Goal: Navigation & Orientation: Find specific page/section

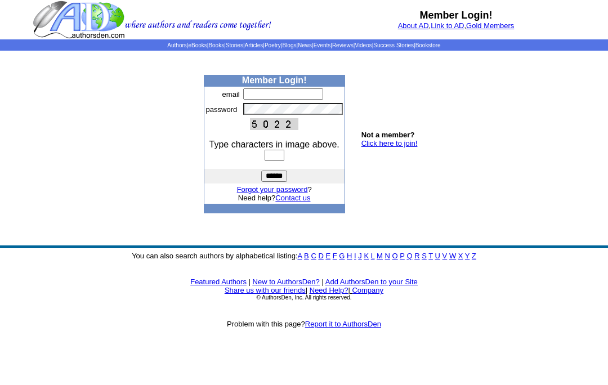
type input "**********"
click at [281, 161] on input "text" at bounding box center [275, 155] width 20 height 11
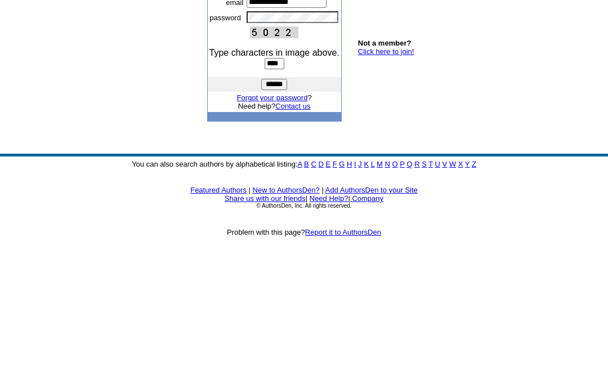
type input "****"
click at [274, 171] on input "******" at bounding box center [274, 176] width 26 height 11
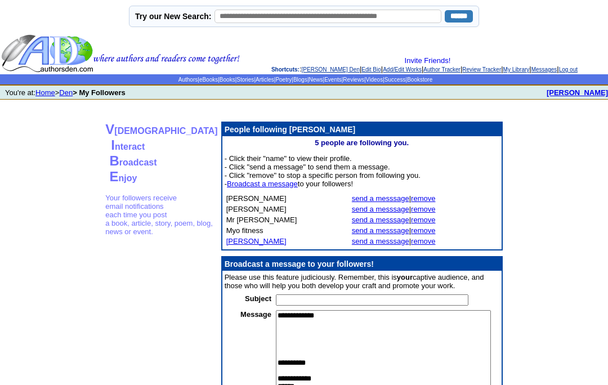
click at [411, 224] on link "remove" at bounding box center [423, 220] width 24 height 8
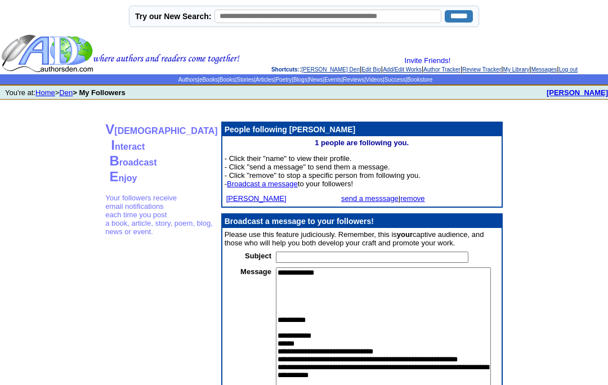
click at [381, 197] on td "[PERSON_NAME] send a messsage | remove" at bounding box center [361, 198] width 279 height 16
click at [400, 200] on link "remove" at bounding box center [412, 198] width 24 height 8
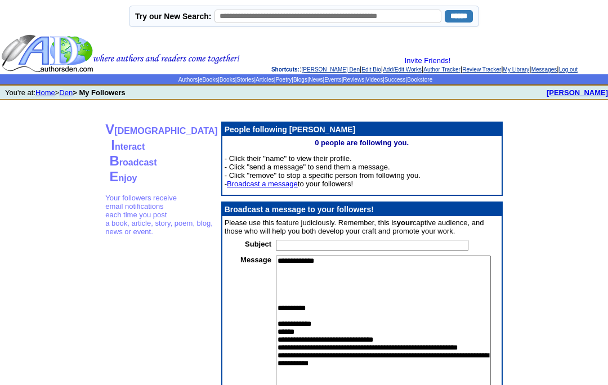
click at [73, 90] on link "Den" at bounding box center [66, 92] width 14 height 8
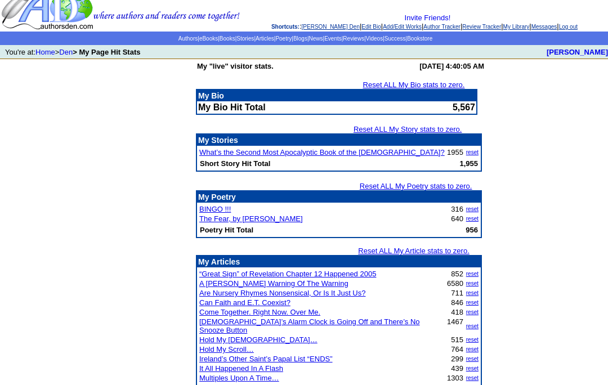
scroll to position [42, 0]
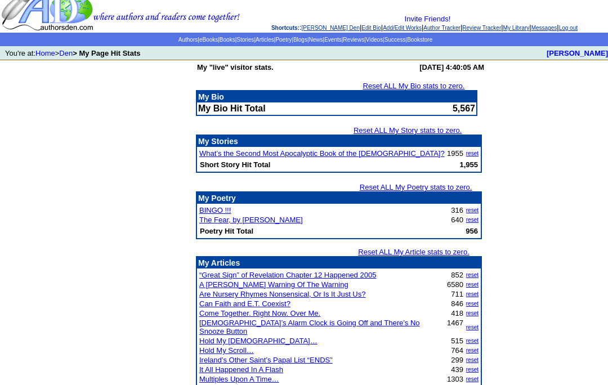
scroll to position [0, 0]
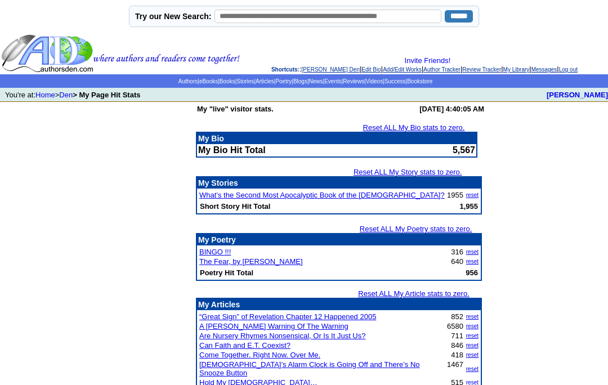
click at [81, 97] on b "> My Page Hit Stats" at bounding box center [107, 95] width 68 height 8
click at [73, 96] on link "Den" at bounding box center [66, 95] width 14 height 8
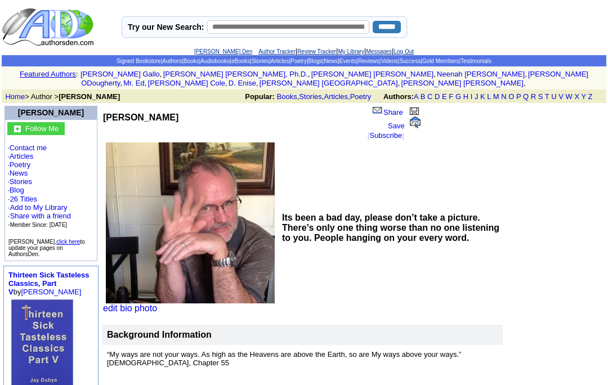
click at [394, 131] on link "Subscribe" at bounding box center [385, 135] width 33 height 8
click at [491, 62] on link "Testimonials" at bounding box center [476, 61] width 31 height 6
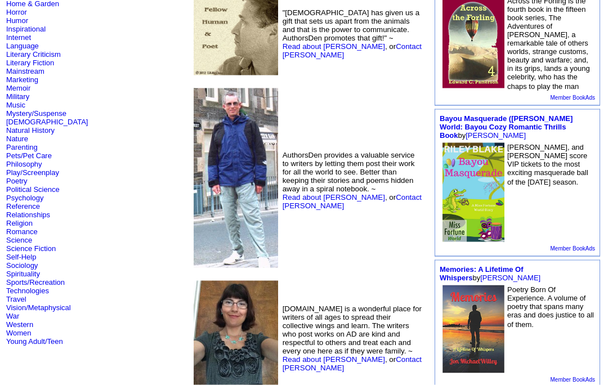
scroll to position [307, 0]
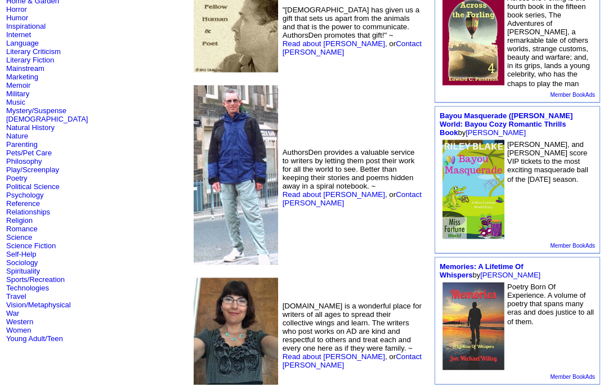
click at [32, 225] on link "Religion" at bounding box center [19, 220] width 26 height 8
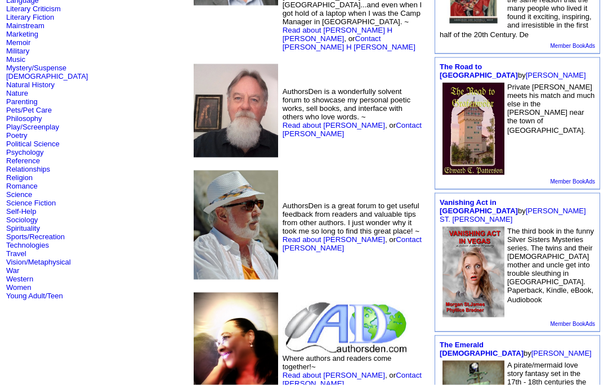
scroll to position [346, 0]
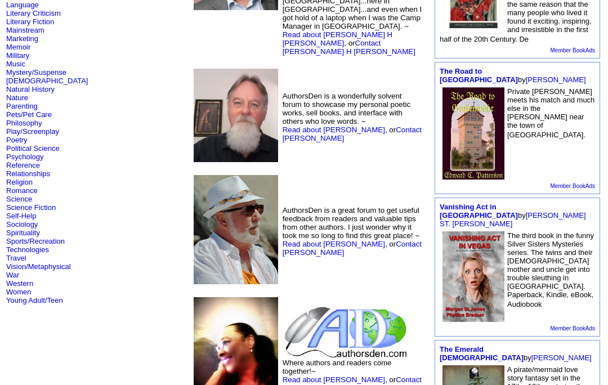
click at [30, 186] on link "Religion" at bounding box center [19, 182] width 26 height 8
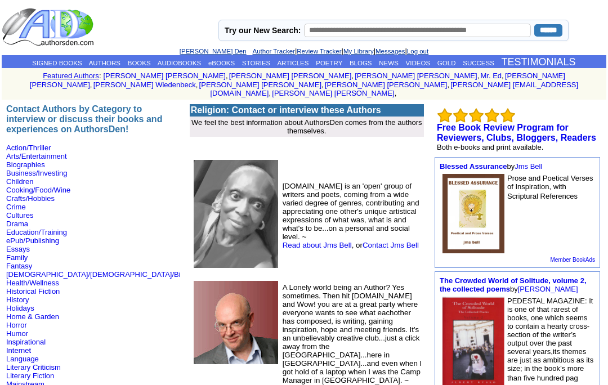
click at [369, 65] on link "BLOGS" at bounding box center [361, 63] width 23 height 7
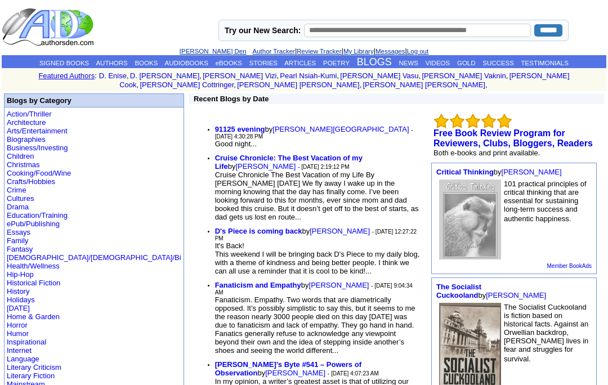
click at [309, 65] on link "ARTICLES" at bounding box center [300, 63] width 32 height 7
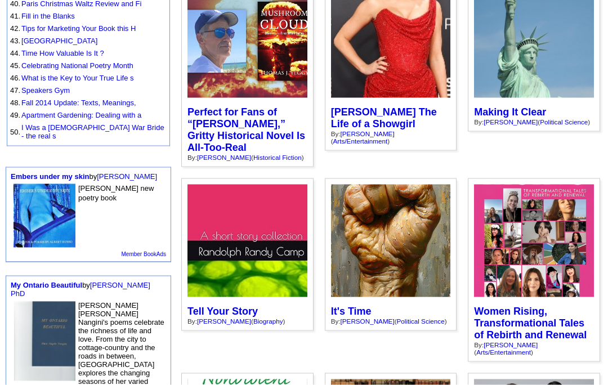
scroll to position [700, 0]
click at [0, 0] on div "“The revolution is not an apple that falls when it is ripe. You have to make it…" at bounding box center [0, 0] width 0 height 0
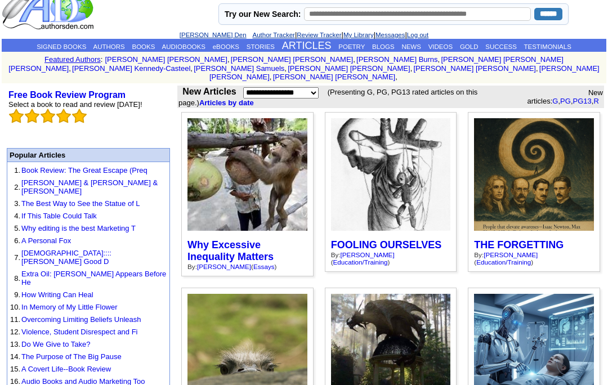
scroll to position [0, 0]
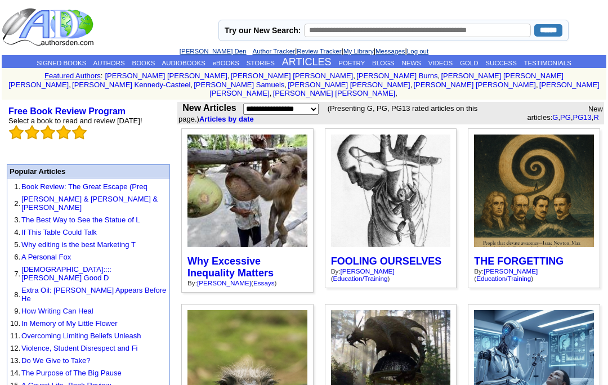
click at [77, 31] on img at bounding box center [49, 26] width 95 height 39
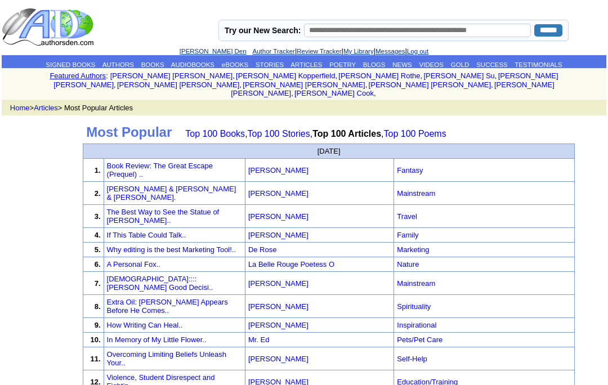
click at [111, 61] on link "AUTHORS" at bounding box center [118, 64] width 32 height 7
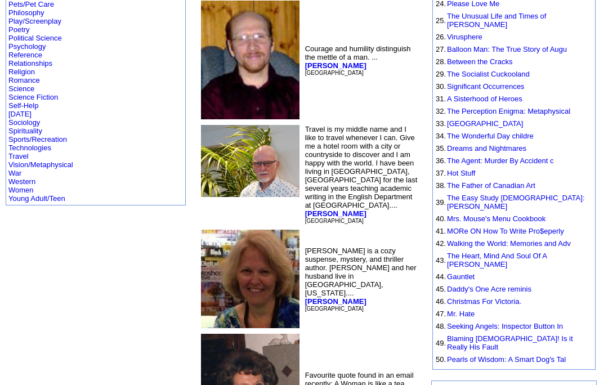
scroll to position [472, 0]
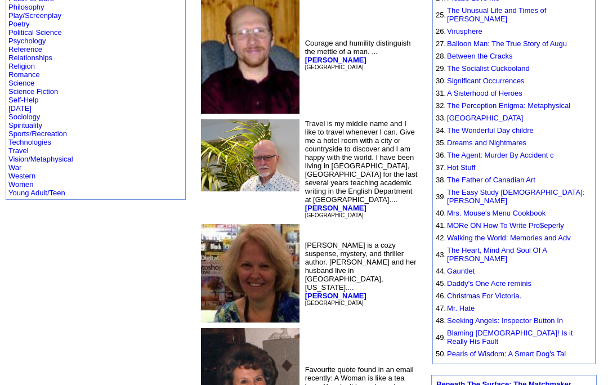
click at [29, 70] on link "Religion" at bounding box center [21, 66] width 26 height 8
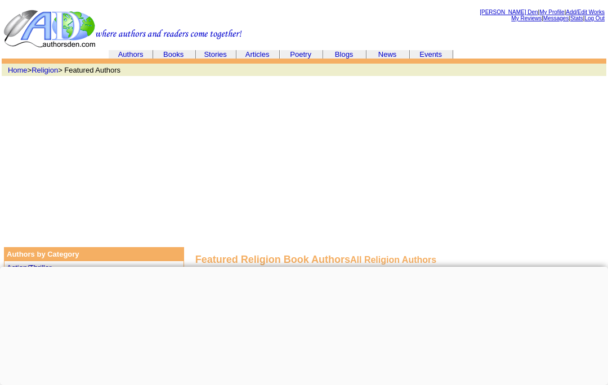
click at [266, 55] on link "Articles" at bounding box center [257, 54] width 24 height 8
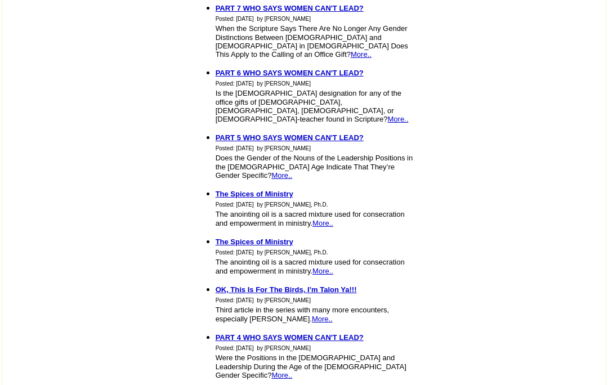
scroll to position [865, 0]
click at [333, 315] on link "More.." at bounding box center [322, 319] width 21 height 8
